Goal: Complete application form

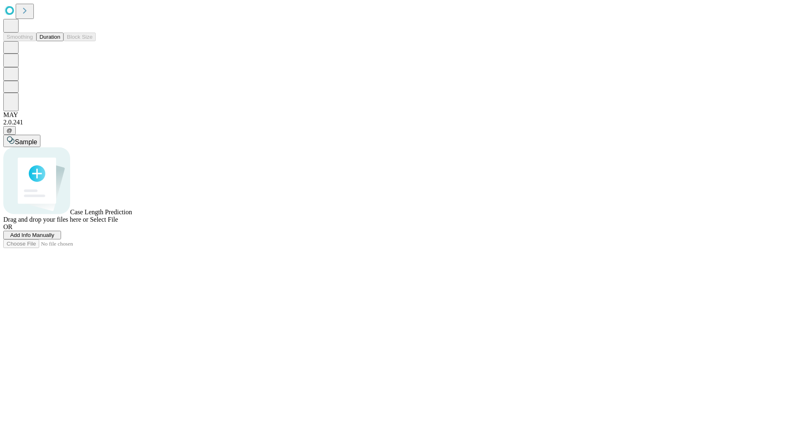
click at [54, 238] on span "Add Info Manually" at bounding box center [32, 235] width 44 height 6
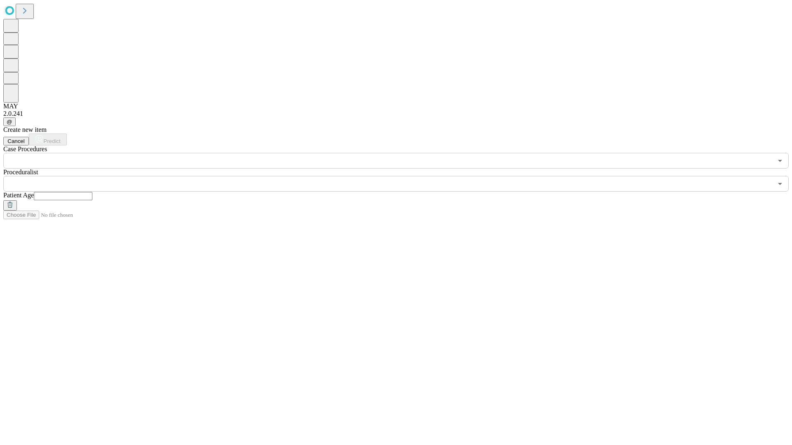
click at [92, 192] on input "text" at bounding box center [63, 196] width 59 height 8
type input "**"
click at [402, 176] on input "text" at bounding box center [387, 184] width 769 height 16
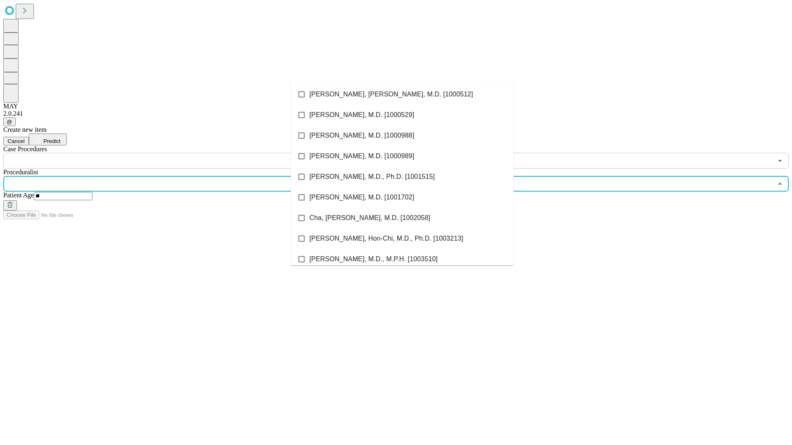
click at [402, 94] on li "[PERSON_NAME], [PERSON_NAME], M.D. [1000512]" at bounding box center [402, 94] width 223 height 21
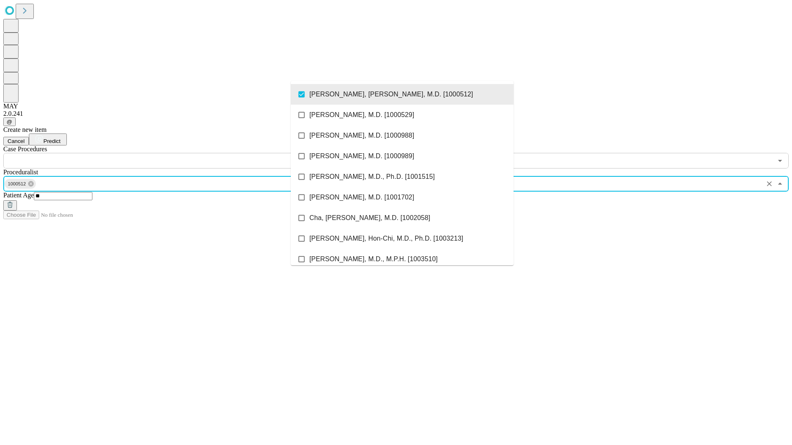
click at [173, 153] on input "text" at bounding box center [387, 161] width 769 height 16
